Goal: Information Seeking & Learning: Learn about a topic

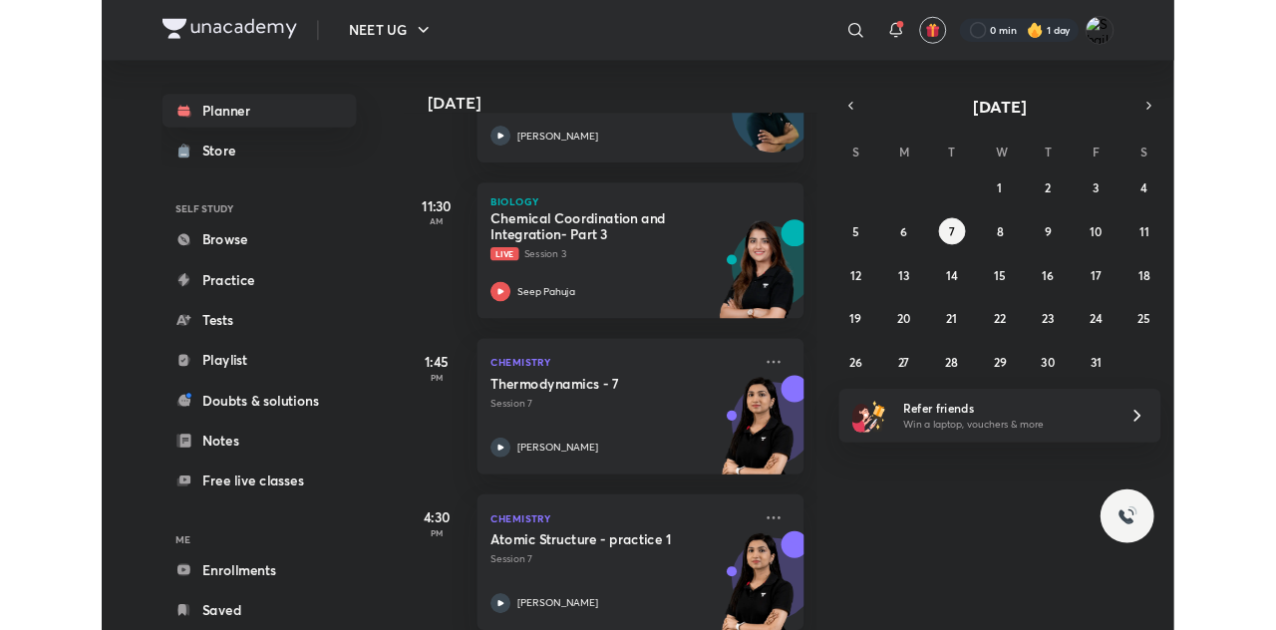
scroll to position [331, 0]
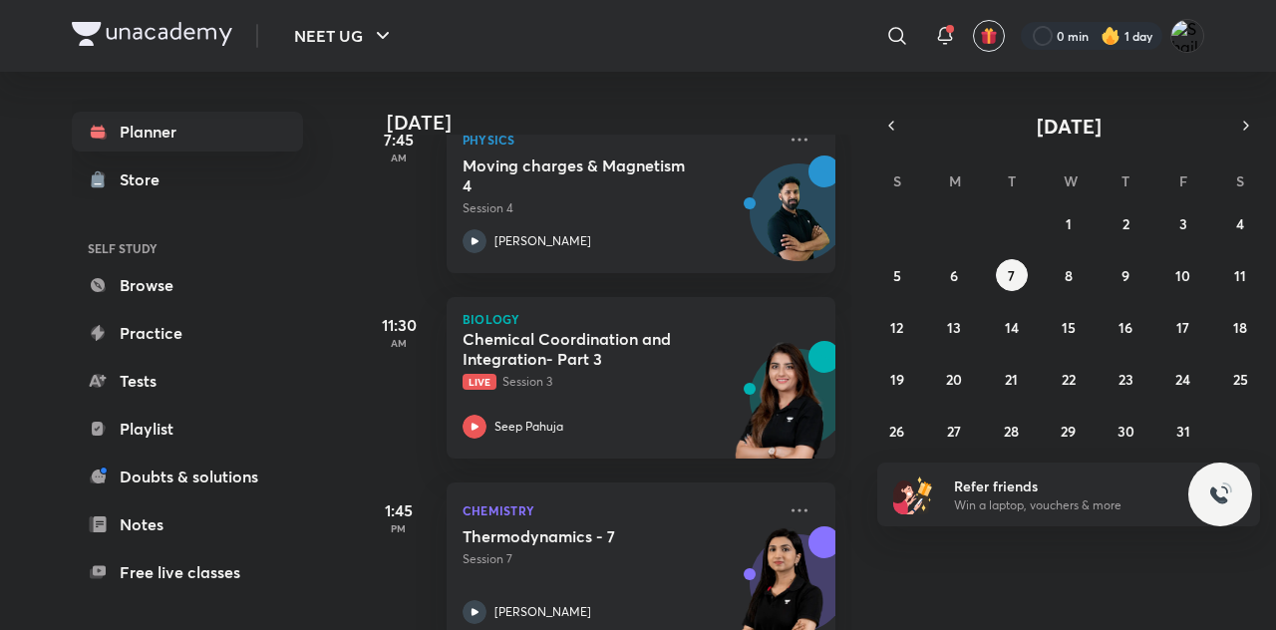
click at [743, 378] on img at bounding box center [781, 410] width 110 height 138
click at [600, 349] on h5 "Chemical Coordination and Integration- Part 3" at bounding box center [586, 349] width 248 height 40
click at [526, 353] on h5 "Chemical Coordination and Integration- Part 3" at bounding box center [586, 349] width 248 height 40
click at [557, 337] on h5 "Chemical Coordination and Integration- Part 3" at bounding box center [586, 349] width 248 height 40
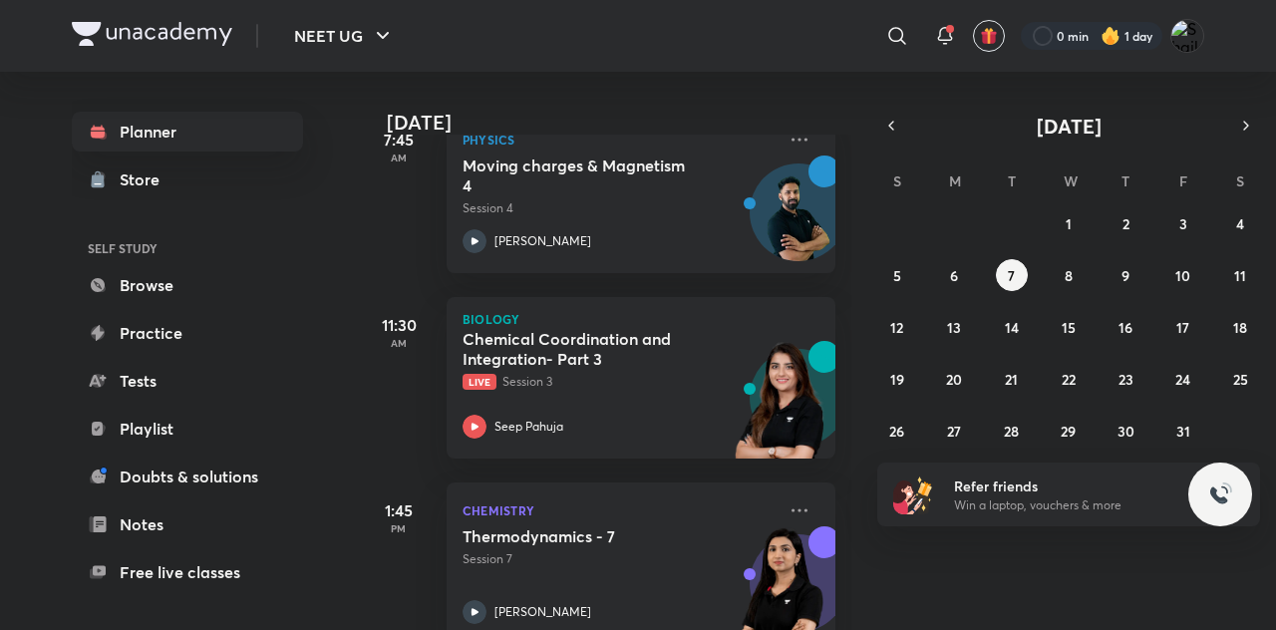
click at [521, 368] on h5 "Chemical Coordination and Integration- Part 3" at bounding box center [586, 349] width 248 height 40
click at [613, 343] on h5 "Chemical Coordination and Integration- Part 3" at bounding box center [586, 349] width 248 height 40
click at [711, 390] on p "Live Session 3" at bounding box center [618, 382] width 313 height 18
click at [626, 370] on div "Chemical Coordination and Integration- Part 3 Live Session 3" at bounding box center [618, 360] width 313 height 62
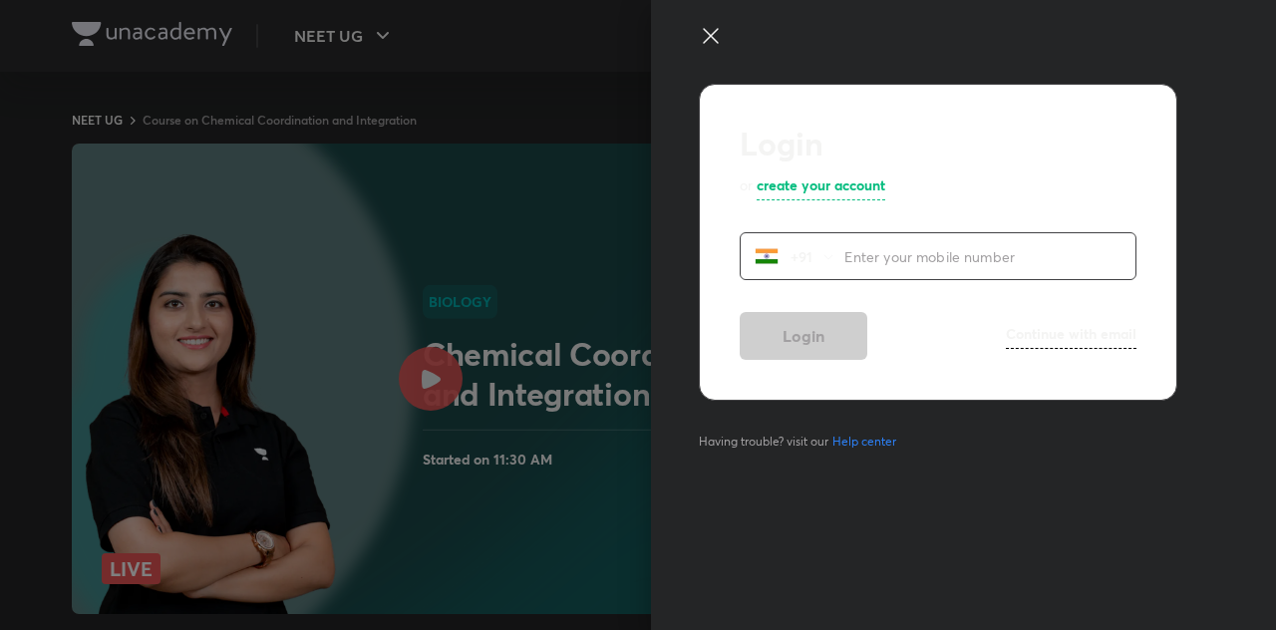
click at [716, 26] on icon at bounding box center [711, 36] width 24 height 24
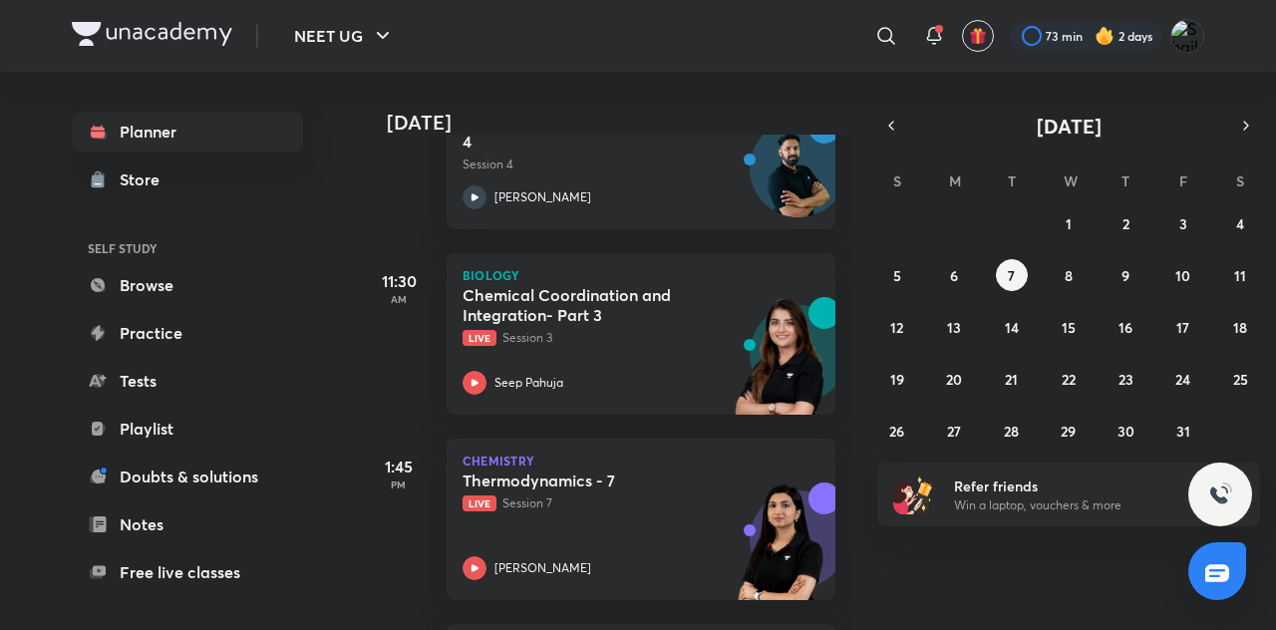
scroll to position [379, 0]
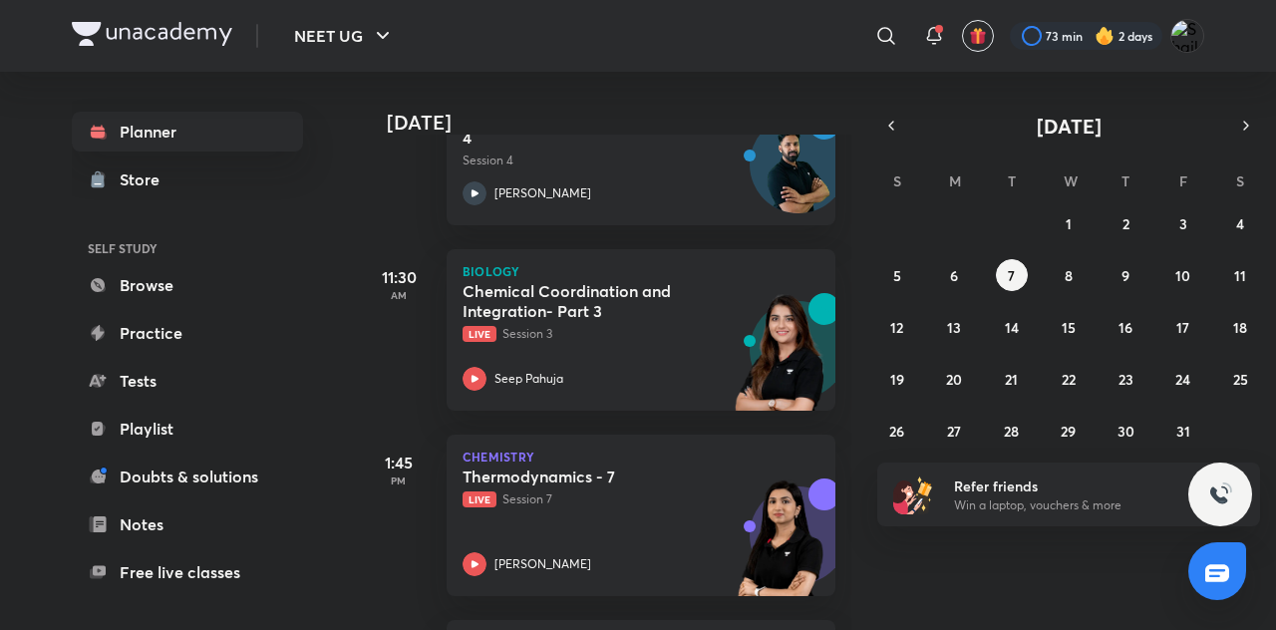
click at [774, 483] on img at bounding box center [781, 547] width 110 height 138
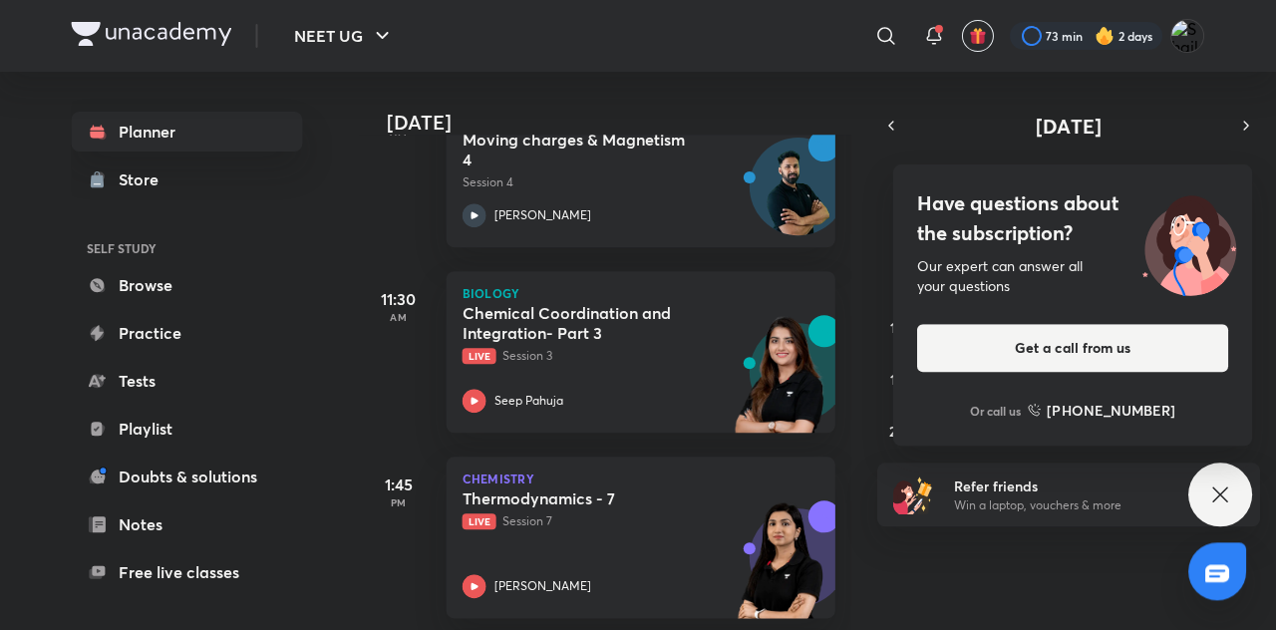
scroll to position [450, 0]
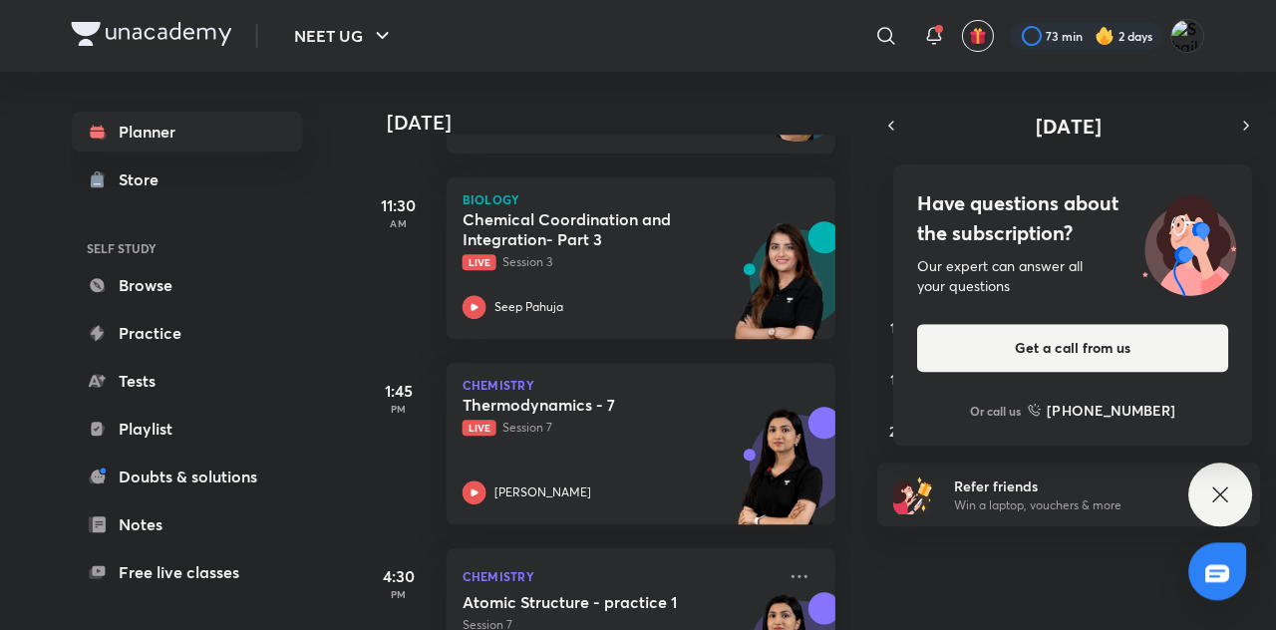
click at [745, 421] on img at bounding box center [781, 476] width 110 height 138
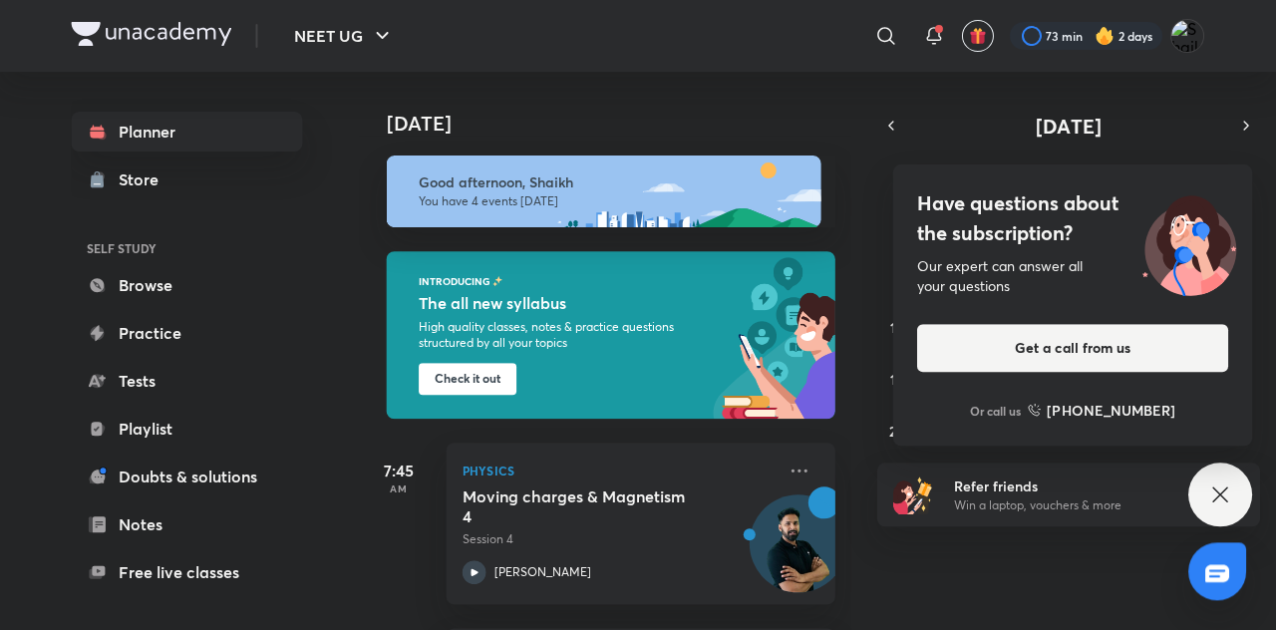
click at [1044, 546] on div "Today Good afternoon, Shaikh You have 4 events today INTRODUCING The all new sy…" at bounding box center [815, 351] width 913 height 558
click at [1010, 573] on div "Today Good afternoon, Shaikh You have 4 events today INTRODUCING The all new sy…" at bounding box center [815, 351] width 913 height 558
click at [1220, 506] on icon at bounding box center [1220, 494] width 24 height 24
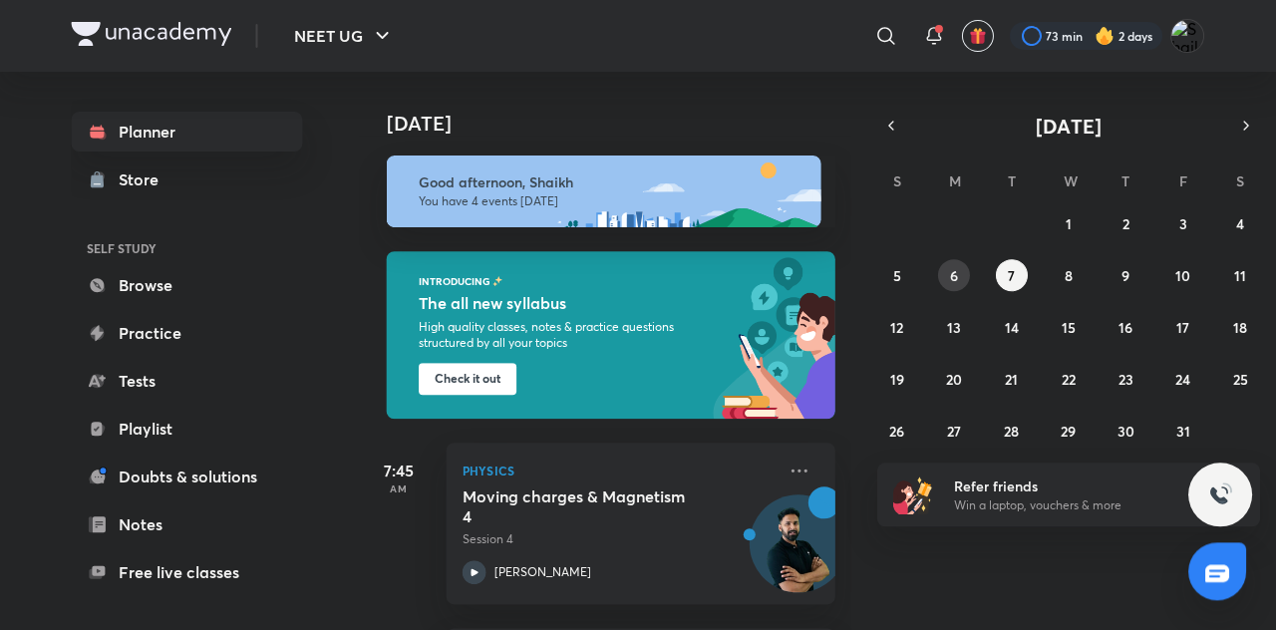
click at [941, 280] on button "6" at bounding box center [954, 275] width 32 height 32
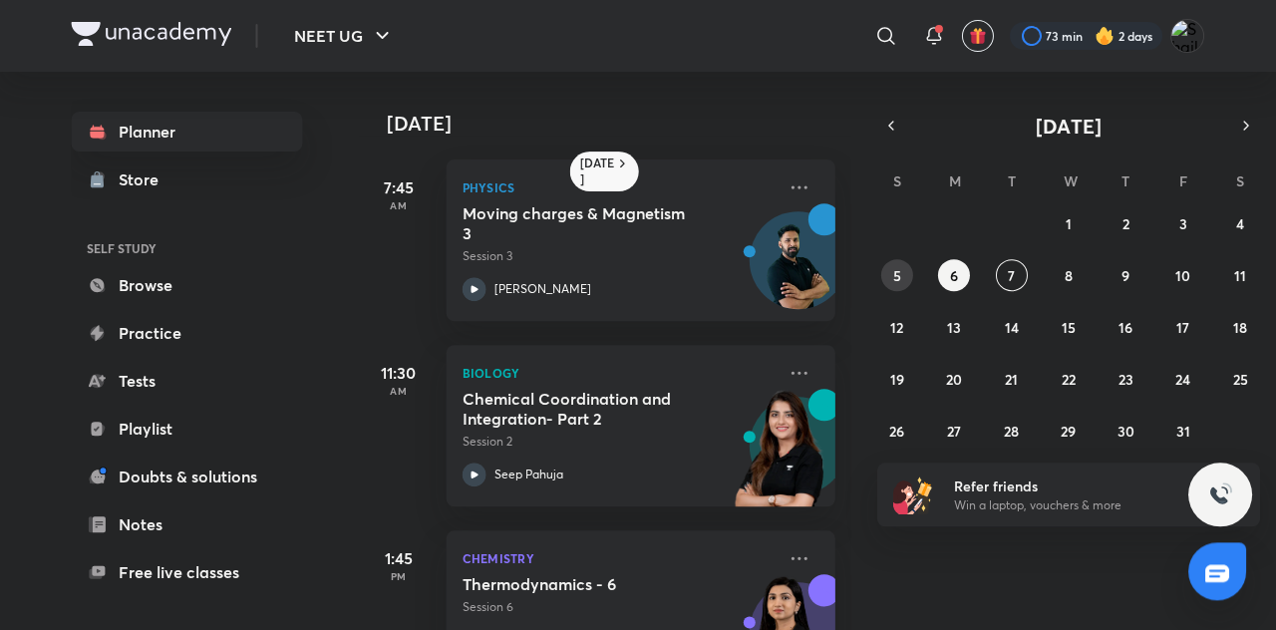
click at [911, 282] on button "5" at bounding box center [897, 275] width 32 height 32
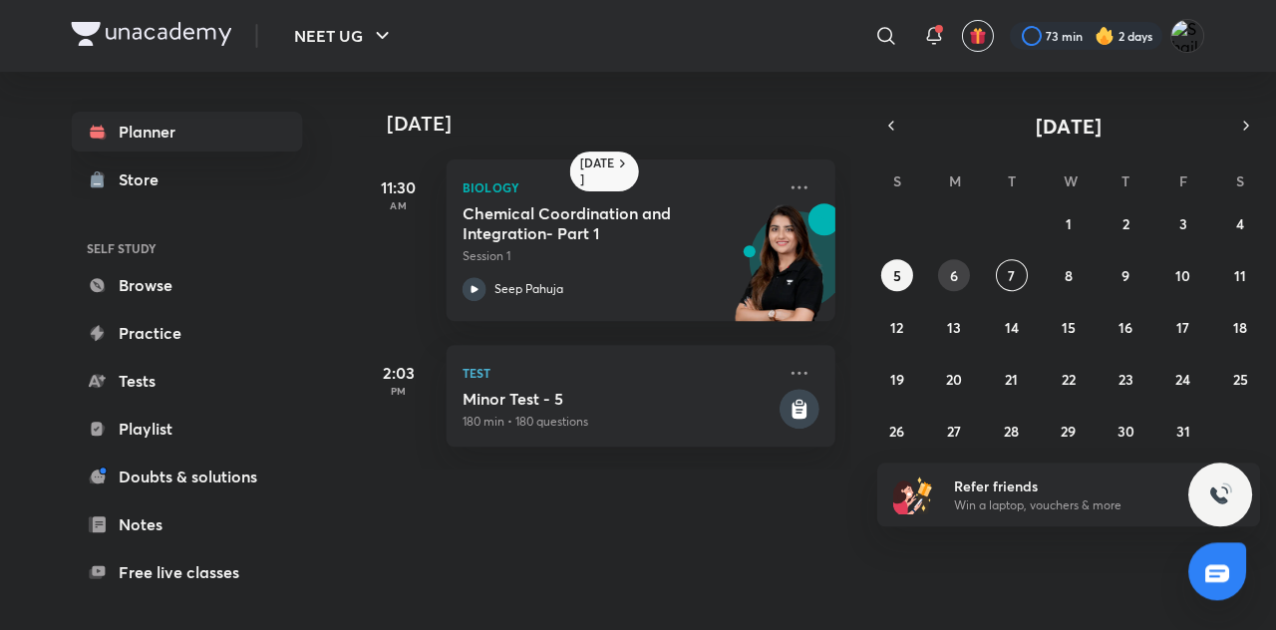
click at [951, 283] on abbr "6" at bounding box center [954, 275] width 8 height 19
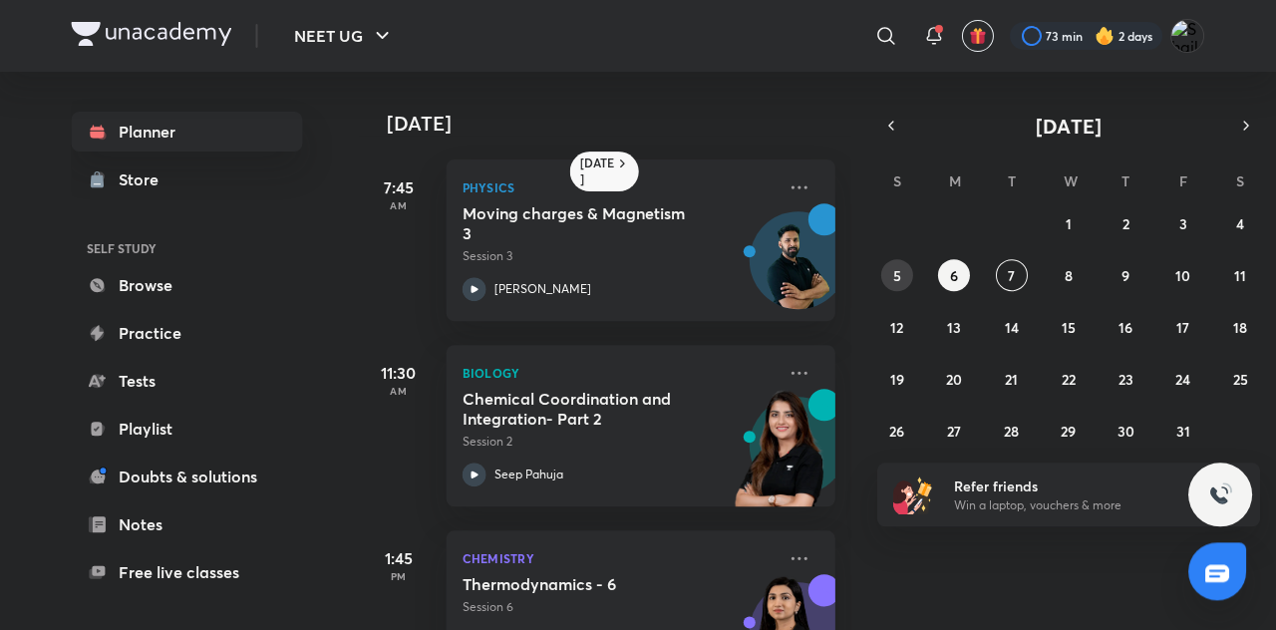
click at [907, 282] on button "5" at bounding box center [897, 275] width 32 height 32
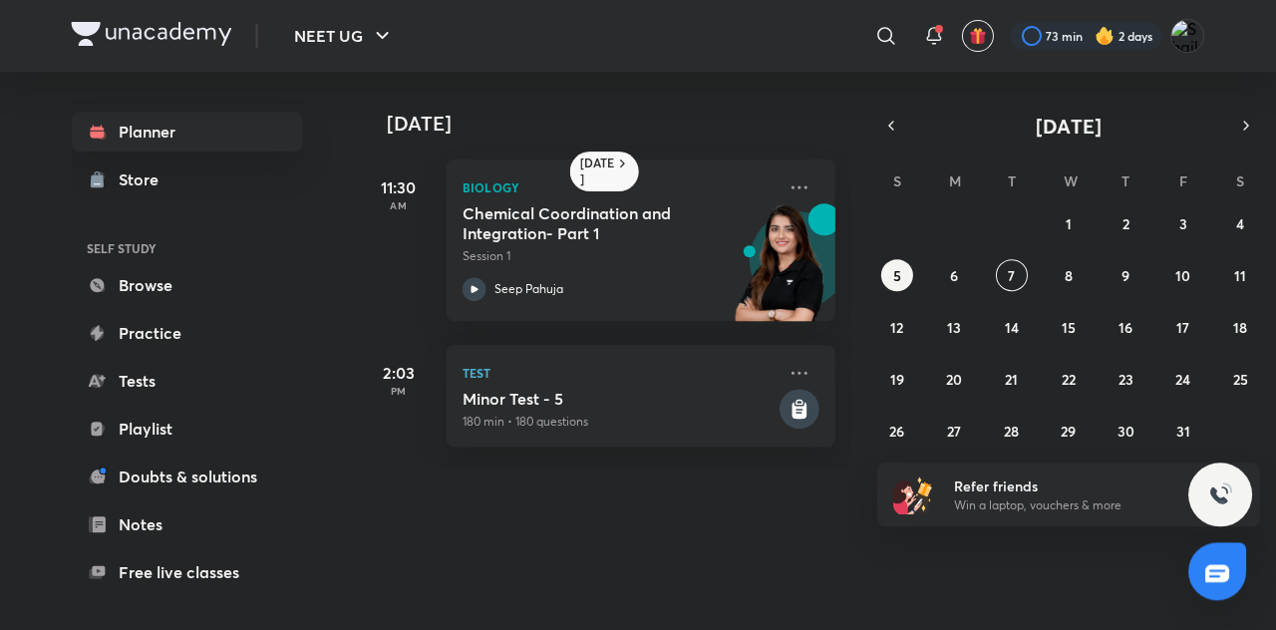
click at [797, 284] on img at bounding box center [781, 272] width 110 height 138
